Goal: Find specific page/section: Find specific page/section

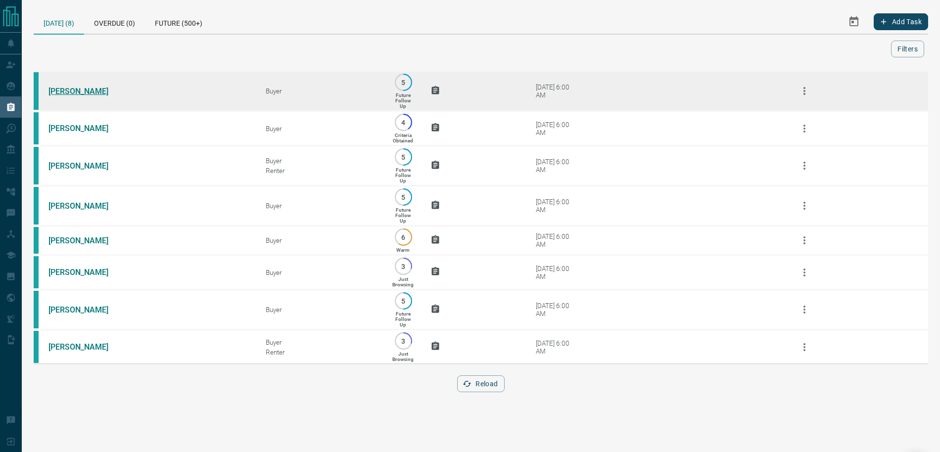
click at [81, 90] on link "[PERSON_NAME]" at bounding box center [86, 91] width 74 height 9
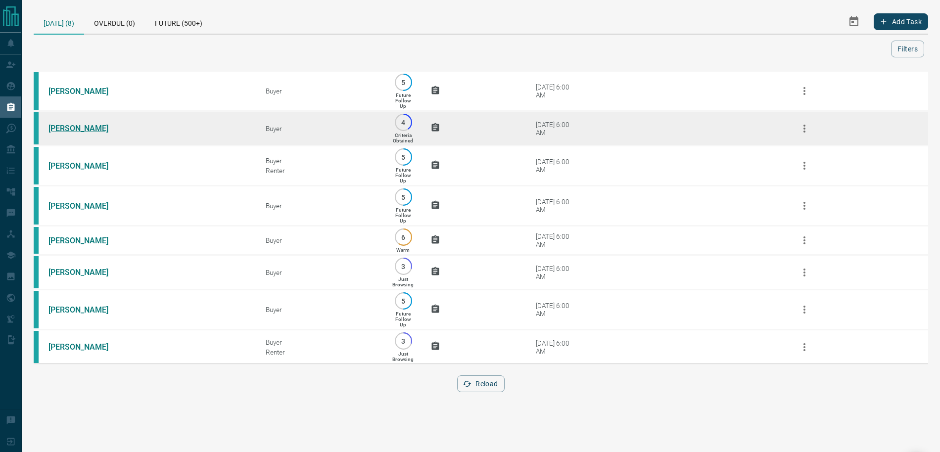
click at [79, 132] on link "[PERSON_NAME]" at bounding box center [86, 128] width 74 height 9
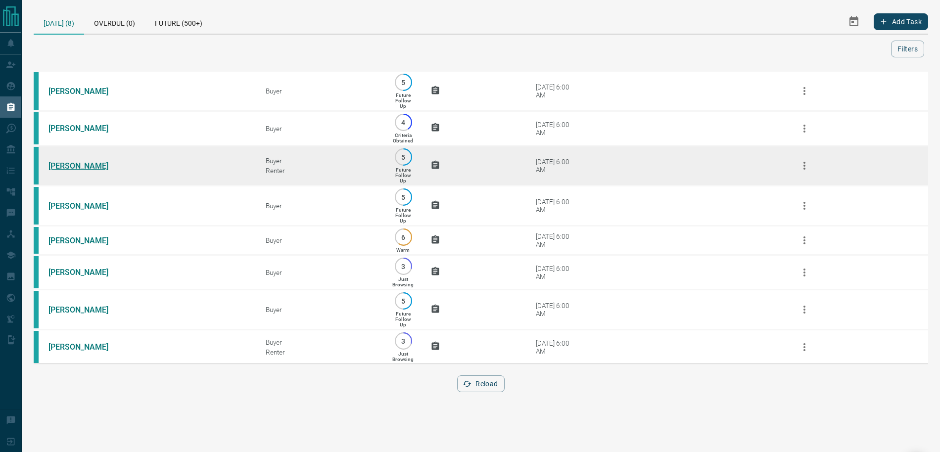
click at [70, 165] on link "[PERSON_NAME]" at bounding box center [86, 165] width 74 height 9
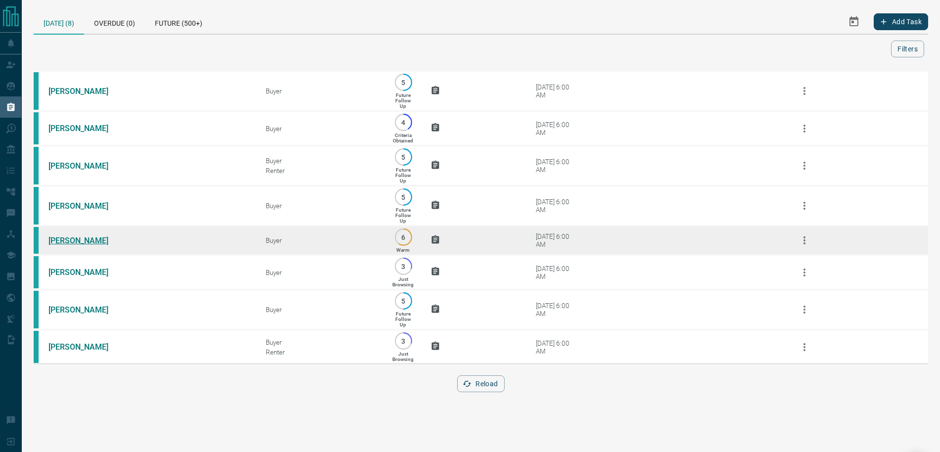
click at [70, 239] on link "[PERSON_NAME]" at bounding box center [86, 240] width 74 height 9
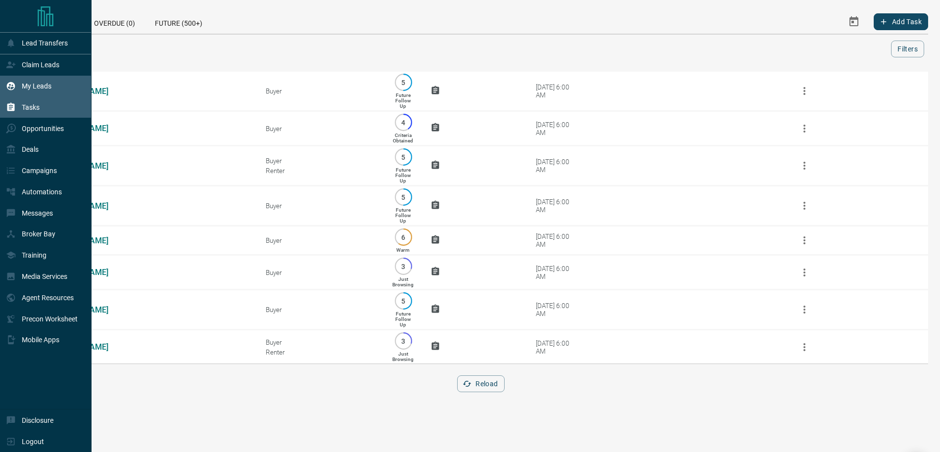
click at [40, 89] on p "My Leads" at bounding box center [37, 86] width 30 height 8
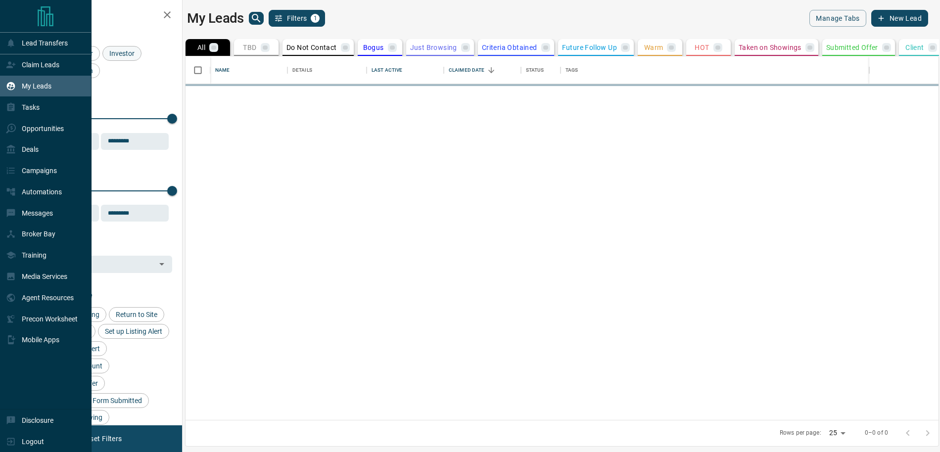
scroll to position [364, 753]
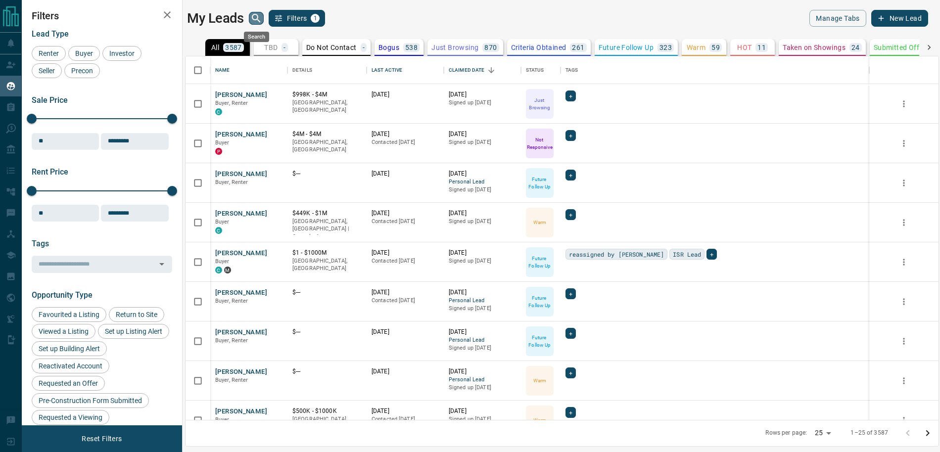
click at [257, 17] on icon "search button" at bounding box center [256, 18] width 8 height 8
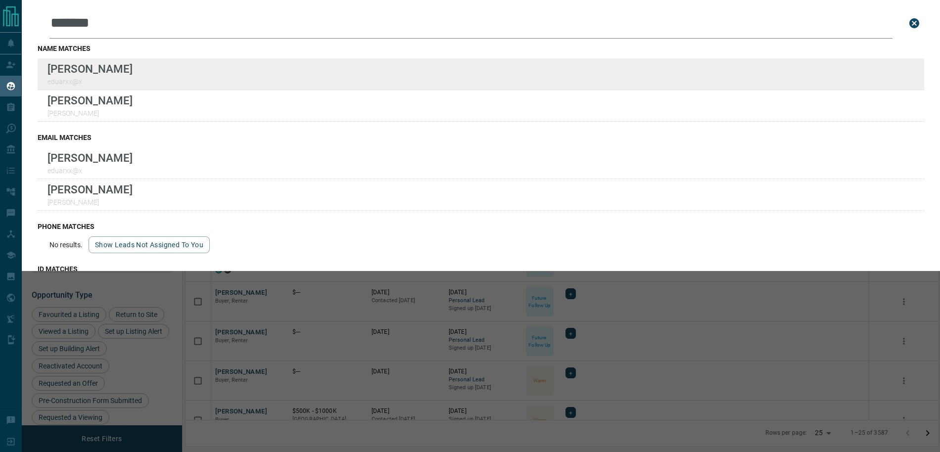
type input "*******"
click at [0, 0] on div "Lead Transfers Claim Leads My Leads Tasks Opportunities Deals Campaigns Automat…" at bounding box center [470, 220] width 940 height 440
